Goal: Transaction & Acquisition: Download file/media

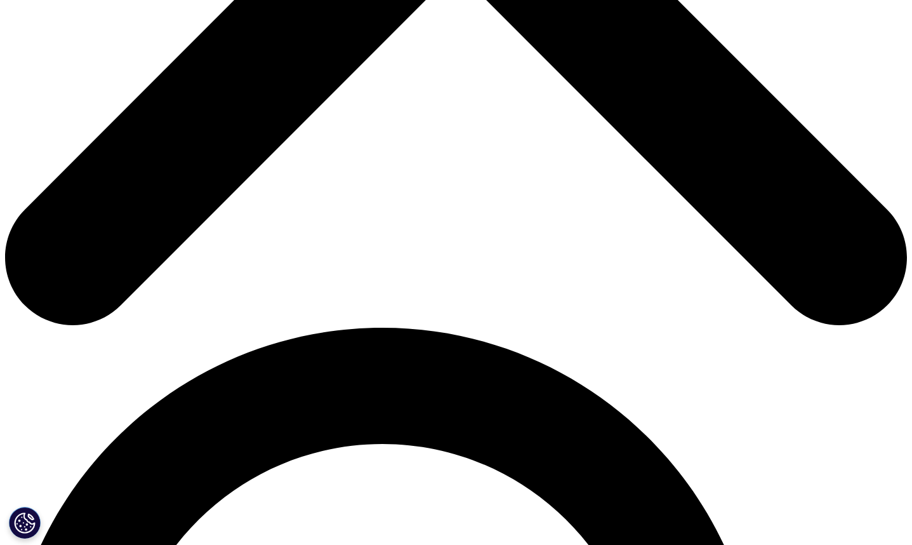
scroll to position [925, 0]
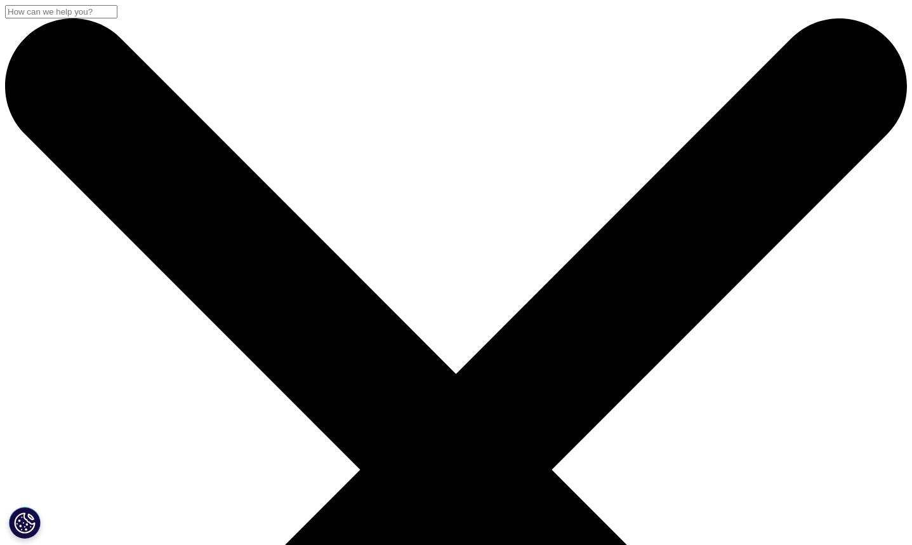
scroll to position [148, 749]
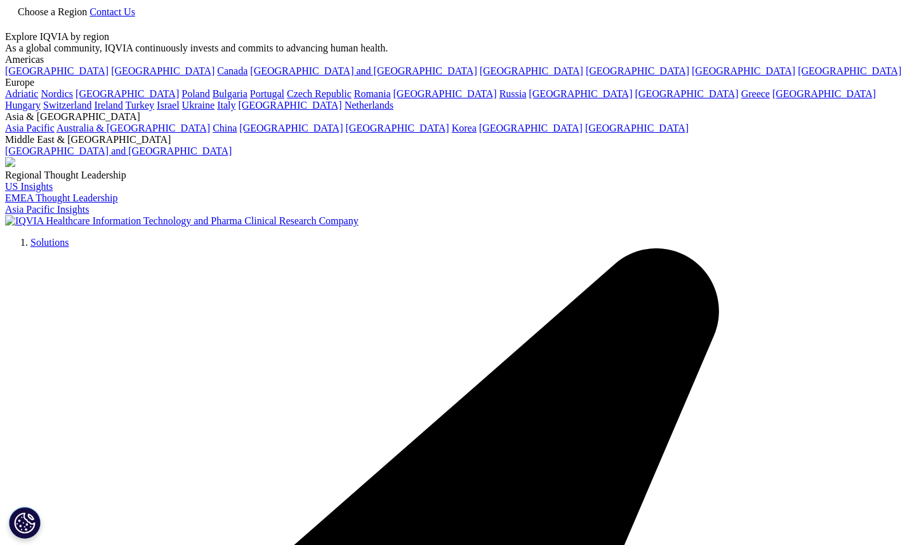
scroll to position [157, 749]
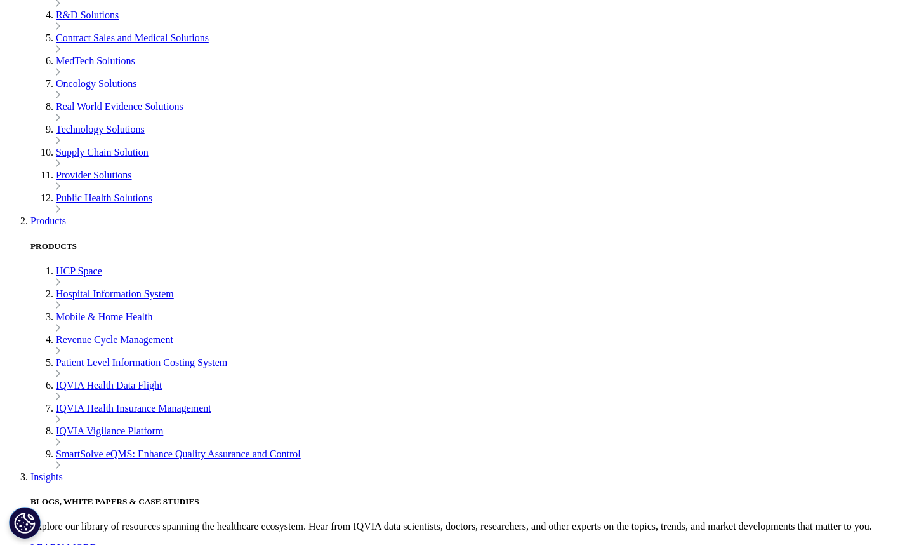
scroll to position [3157, 0]
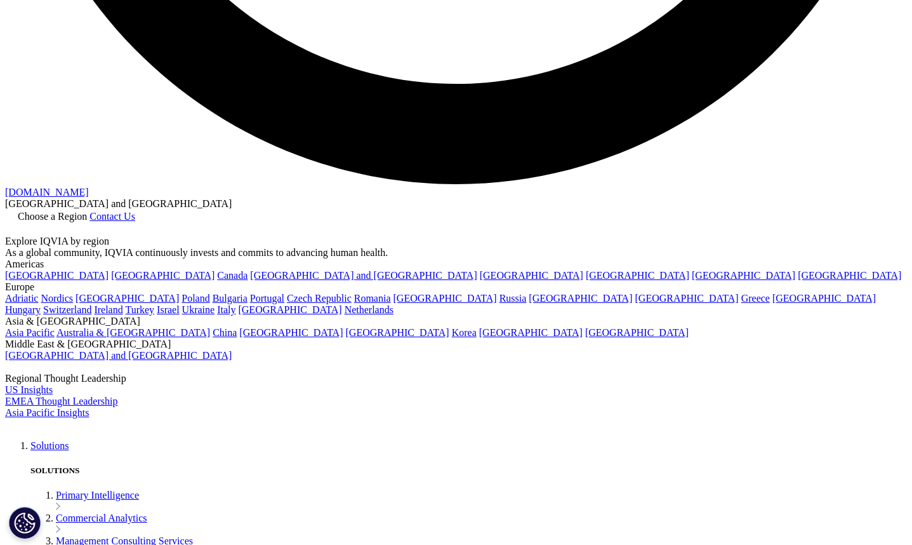
scroll to position [2828, 0]
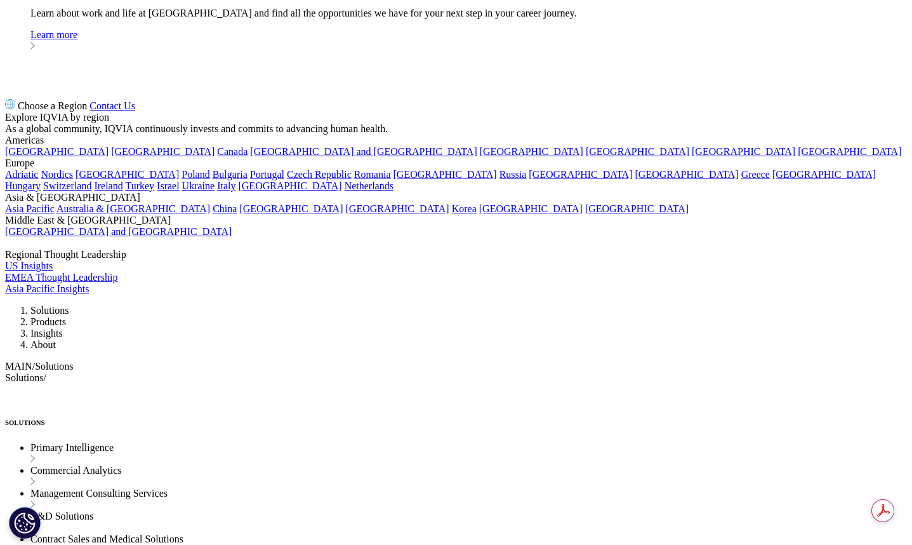
scroll to position [0, 0]
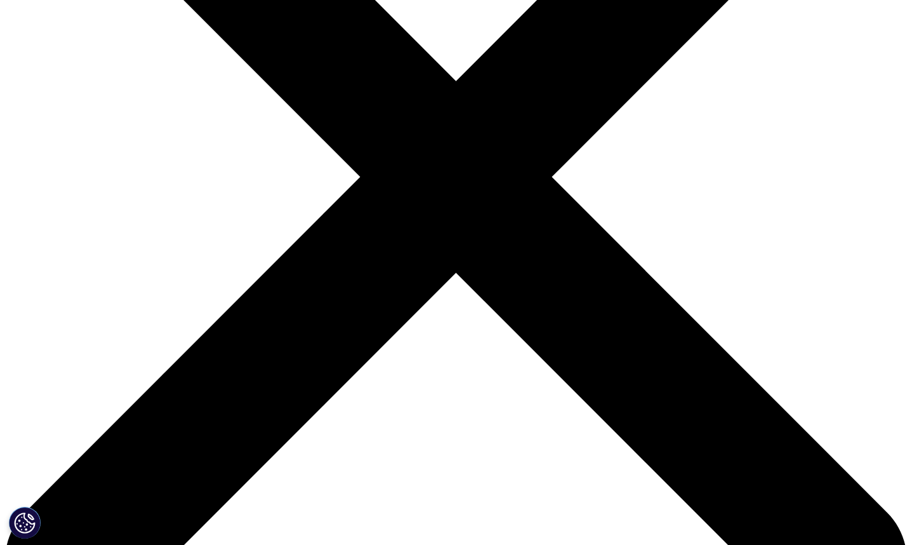
scroll to position [298, 0]
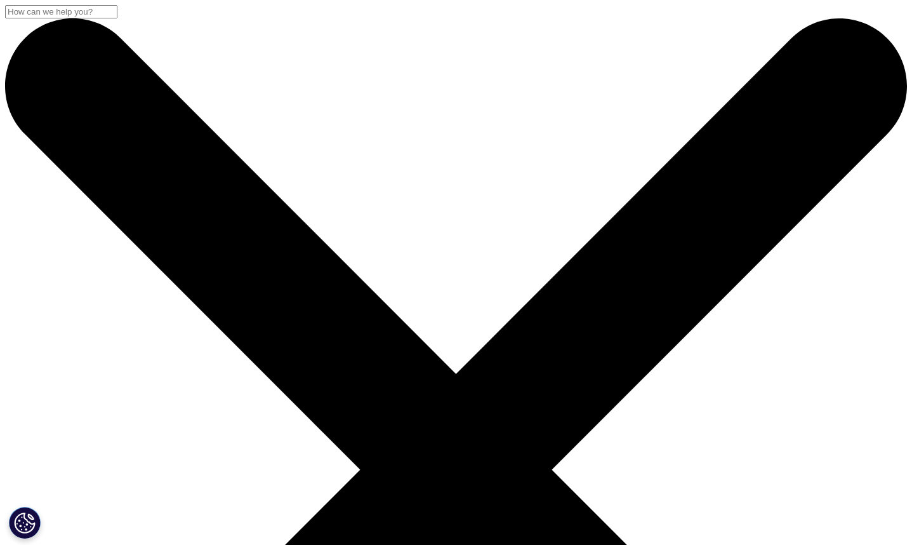
scroll to position [148, 749]
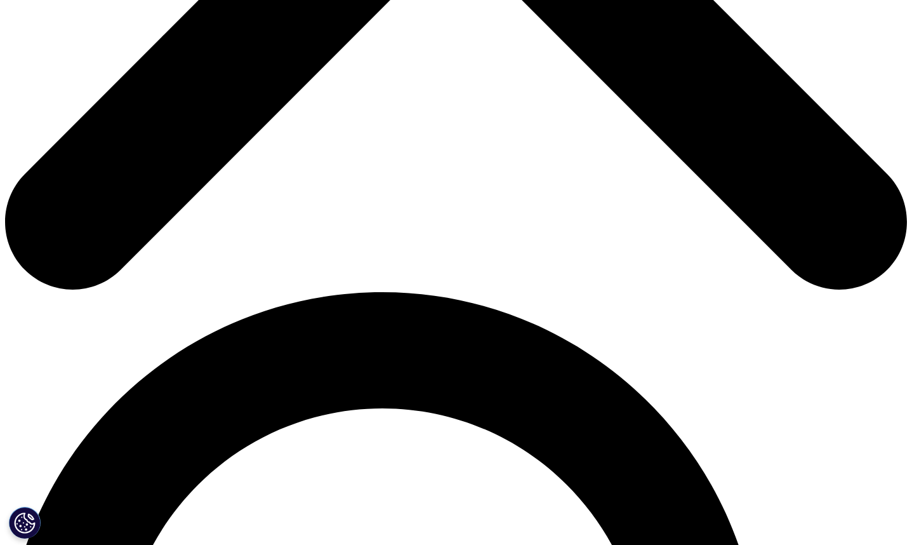
scroll to position [1036, 0]
